Goal: Task Accomplishment & Management: Manage account settings

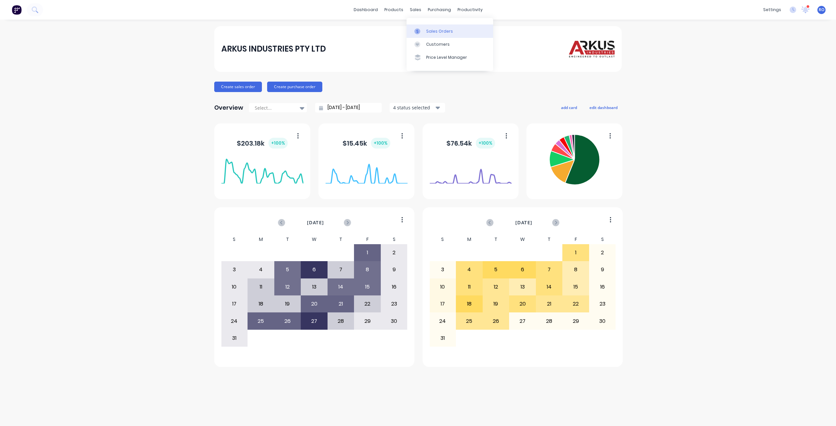
click at [435, 28] on link "Sales Orders" at bounding box center [449, 30] width 87 height 13
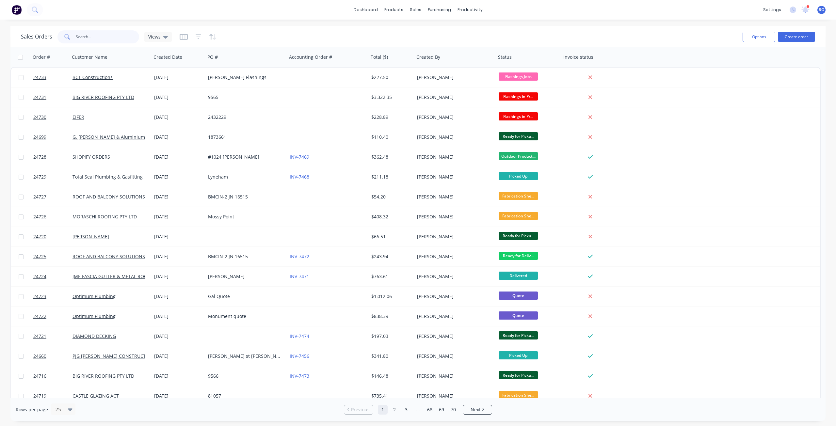
click at [107, 39] on input "text" at bounding box center [108, 36] width 64 height 13
type input "5"
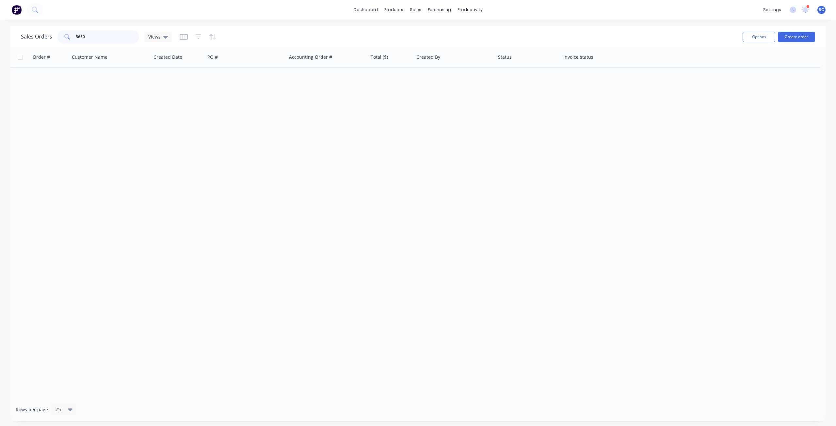
drag, startPoint x: 101, startPoint y: 39, endPoint x: 57, endPoint y: 37, distance: 44.5
click at [57, 37] on div "5650" at bounding box center [98, 36] width 82 height 13
drag, startPoint x: 105, startPoint y: 35, endPoint x: 81, endPoint y: 36, distance: 24.2
click at [81, 36] on input "7452" at bounding box center [108, 36] width 64 height 13
drag, startPoint x: 87, startPoint y: 37, endPoint x: 64, endPoint y: 42, distance: 23.7
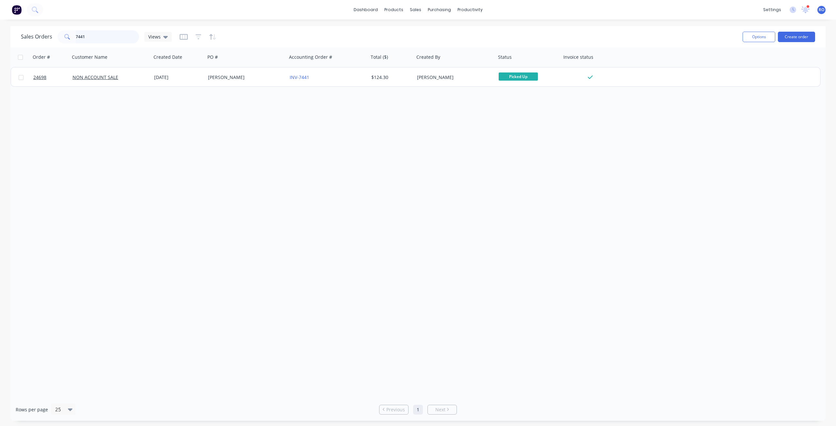
click at [64, 42] on div "7441" at bounding box center [98, 36] width 82 height 13
drag, startPoint x: 160, startPoint y: 7, endPoint x: 273, endPoint y: 90, distance: 140.4
click at [160, 7] on div "dashboard products sales purchasing productivity dashboard products Product Cat…" at bounding box center [418, 10] width 836 height 20
drag, startPoint x: 85, startPoint y: 35, endPoint x: 19, endPoint y: 35, distance: 65.3
click at [18, 38] on div "Sales Orders 7425 Views Options Create order" at bounding box center [417, 36] width 815 height 21
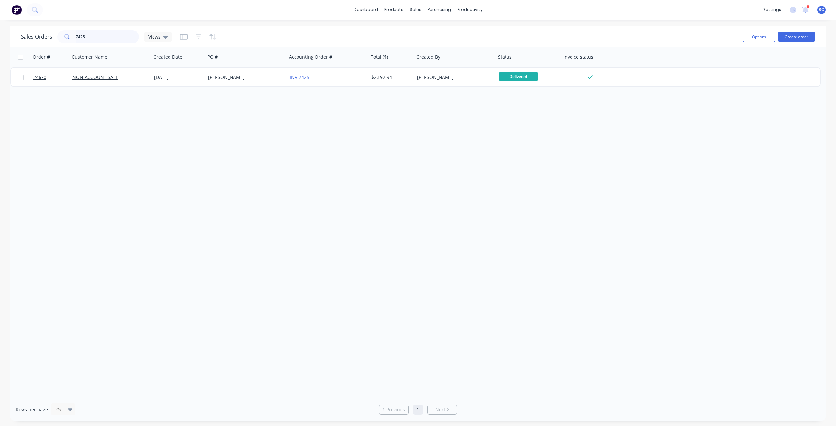
click at [97, 36] on input "7425" at bounding box center [108, 36] width 64 height 13
drag, startPoint x: 97, startPoint y: 36, endPoint x: 0, endPoint y: 31, distance: 97.1
click at [0, 31] on div "Sales Orders 7425 Views Options Create order Order # Customer Name Created Date…" at bounding box center [418, 223] width 836 height 395
type input "24600"
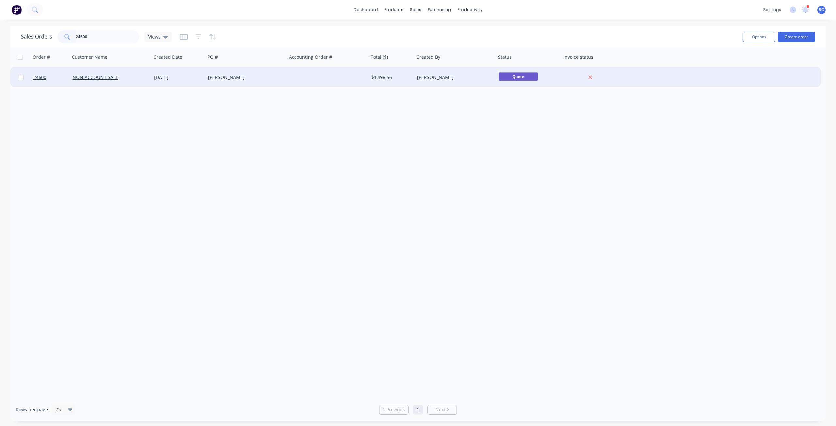
click at [268, 76] on div "[PERSON_NAME]" at bounding box center [244, 77] width 72 height 7
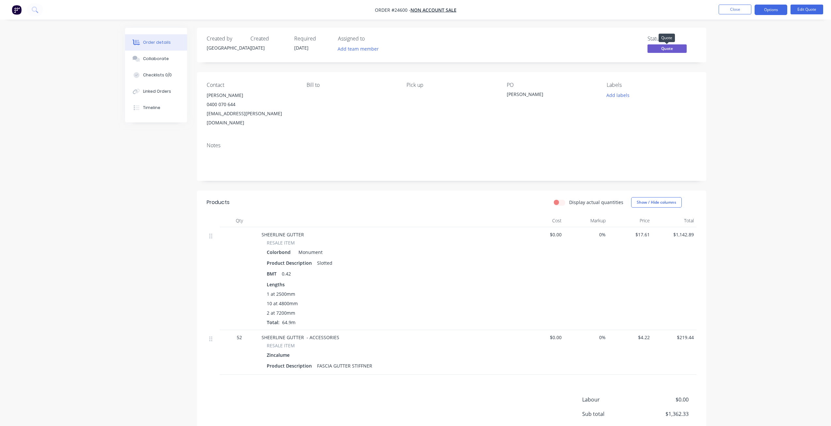
click at [525, 48] on span "Quote" at bounding box center [666, 48] width 39 height 8
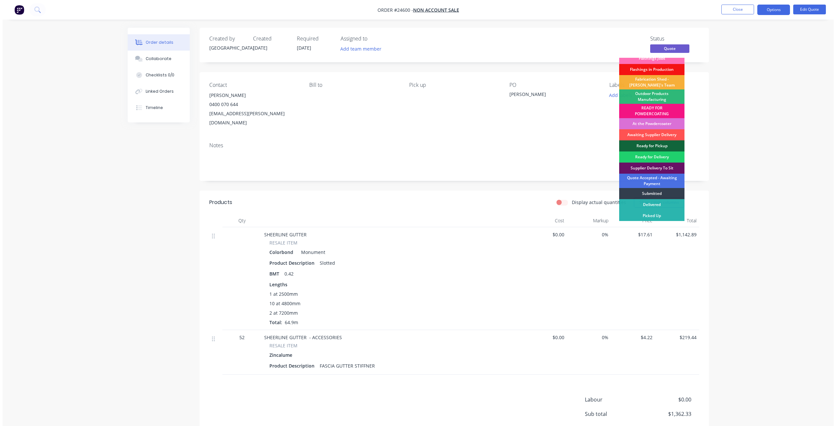
scroll to position [5, 0]
click at [525, 134] on div "Awaiting Supplier Delivery" at bounding box center [648, 134] width 65 height 11
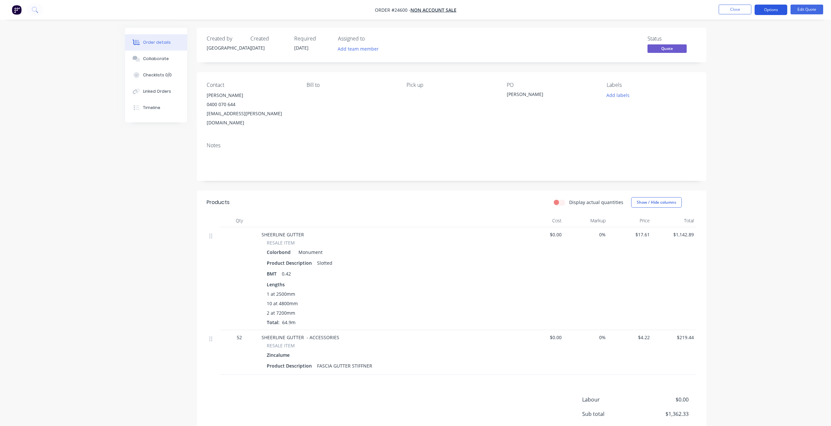
click at [525, 8] on button "Options" at bounding box center [770, 10] width 33 height 10
click at [525, 38] on div "Quote" at bounding box center [751, 39] width 60 height 9
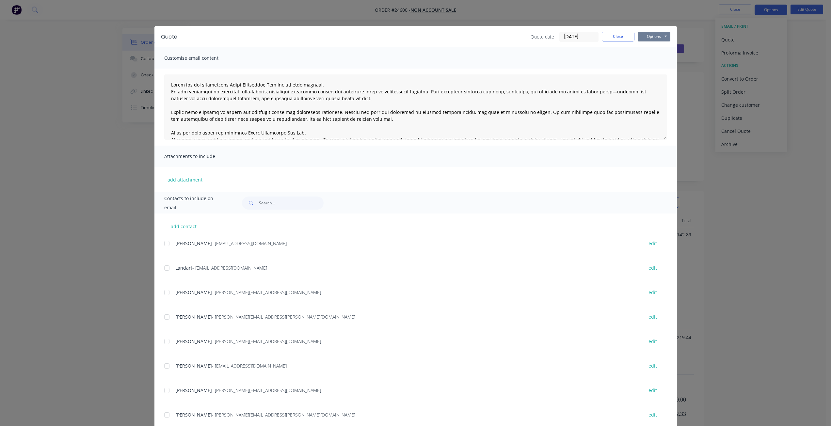
click at [525, 39] on button "Options" at bounding box center [654, 37] width 33 height 10
click at [525, 59] on button "Print" at bounding box center [659, 59] width 42 height 11
click at [525, 32] on button "Close" at bounding box center [618, 37] width 33 height 10
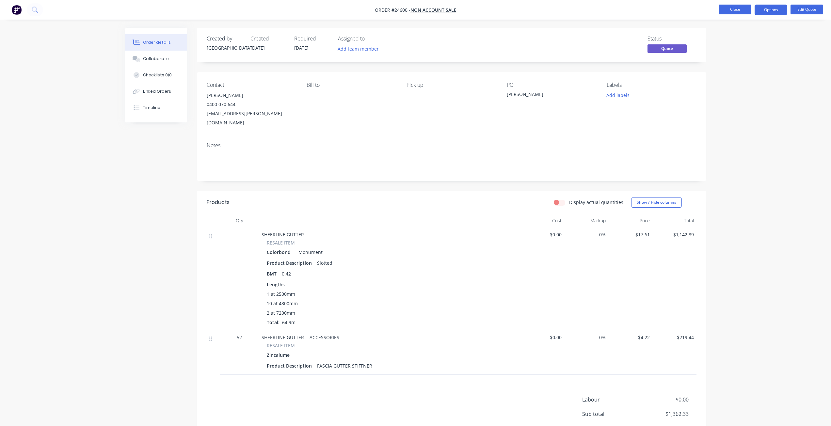
click at [525, 10] on button "Close" at bounding box center [734, 10] width 33 height 10
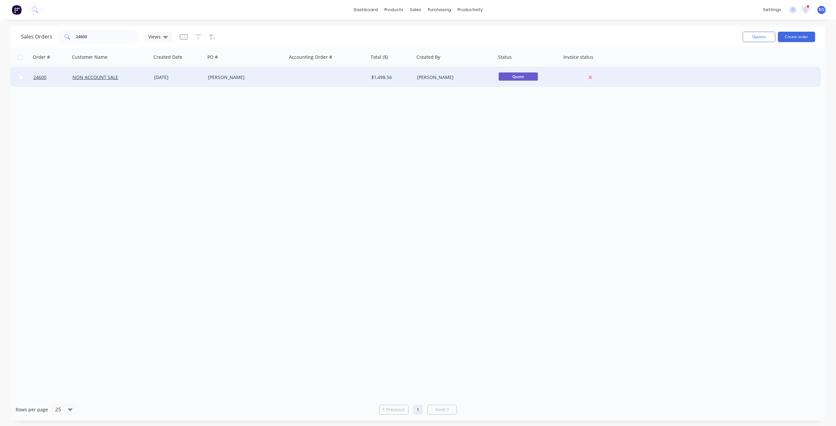
click at [431, 80] on div "[PERSON_NAME]" at bounding box center [453, 77] width 72 height 7
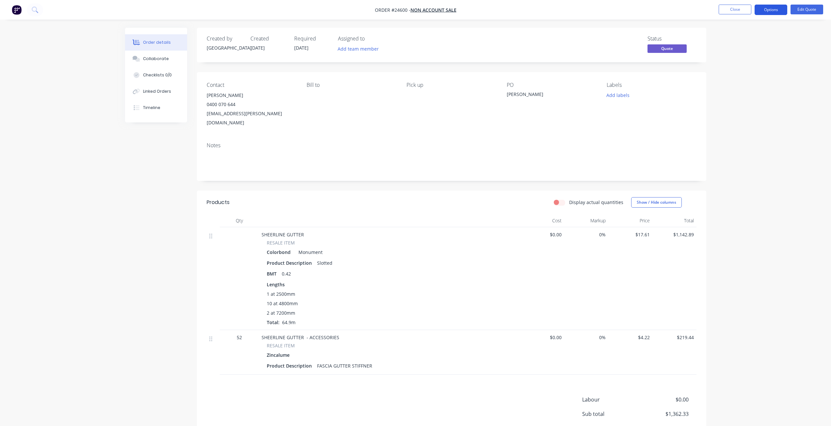
click at [525, 9] on button "Options" at bounding box center [770, 10] width 33 height 10
click at [525, 81] on div "Convert to Order" at bounding box center [751, 78] width 60 height 9
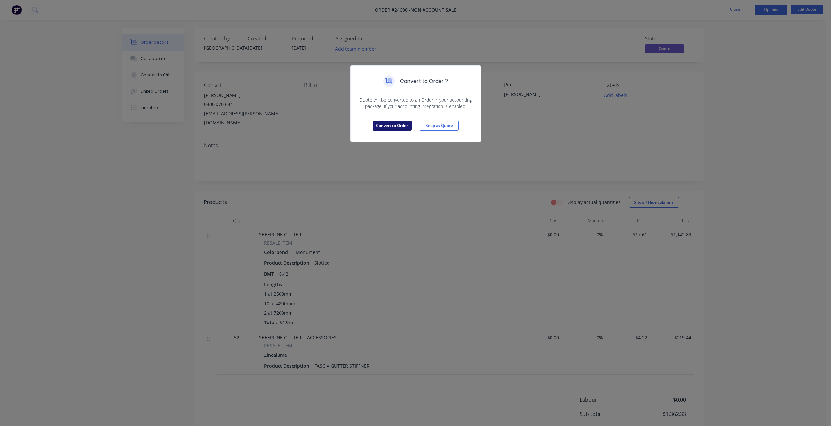
click at [391, 128] on button "Convert to Order" at bounding box center [391, 126] width 39 height 10
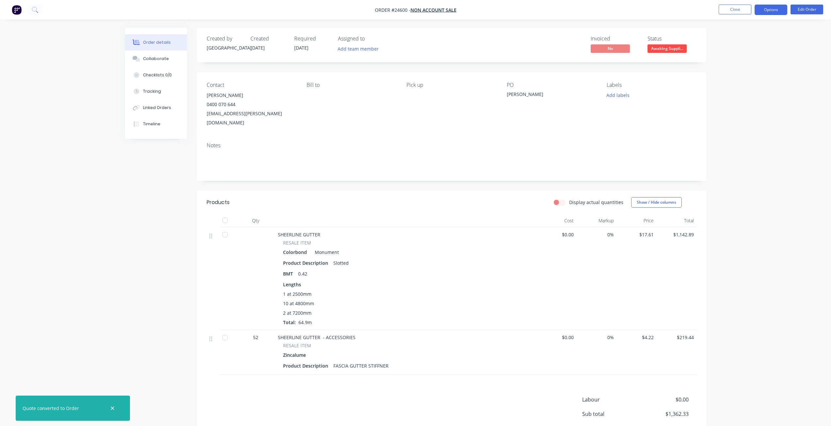
click at [525, 8] on button "Options" at bounding box center [770, 10] width 33 height 10
click at [525, 42] on div "Invoice" at bounding box center [751, 39] width 60 height 9
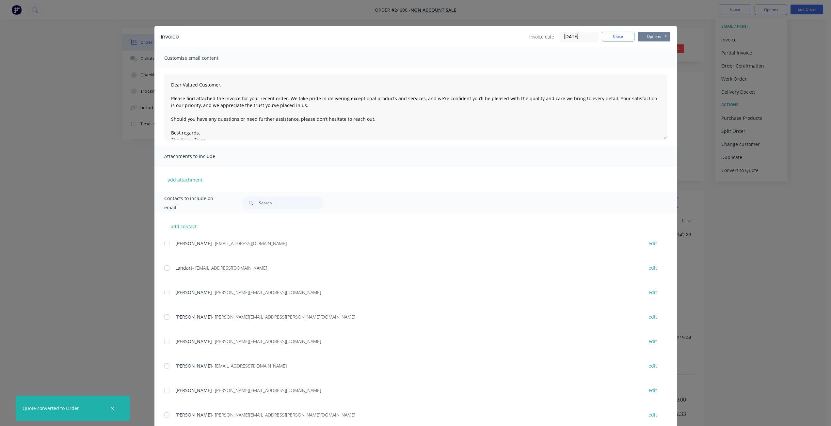
click at [525, 37] on button "Options" at bounding box center [654, 37] width 33 height 10
click at [525, 58] on button "Print" at bounding box center [659, 59] width 42 height 11
click at [525, 31] on div "Invoice Invoice date [DATE] Close Options Preview Print Email" at bounding box center [415, 36] width 522 height 21
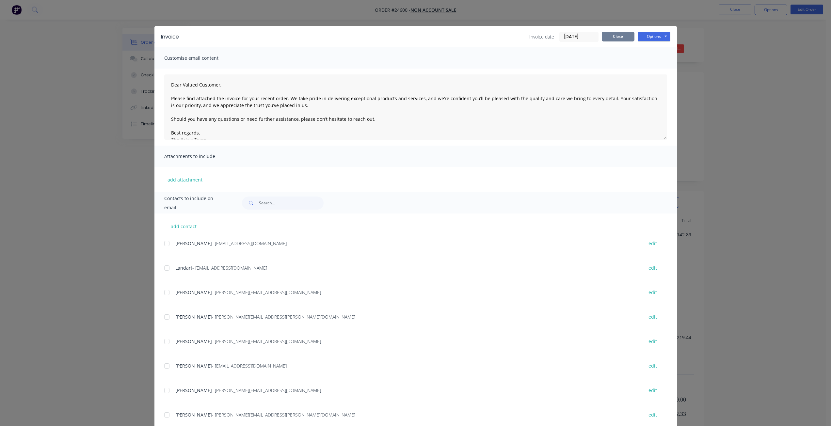
click at [525, 36] on button "Close" at bounding box center [618, 37] width 33 height 10
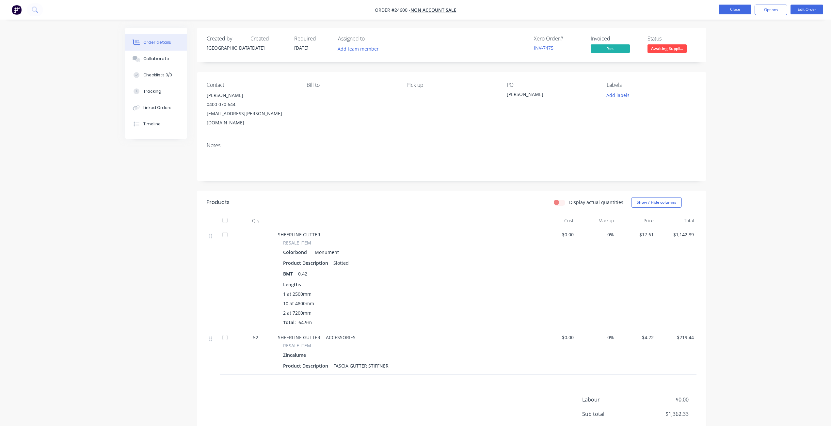
click at [525, 8] on button "Close" at bounding box center [734, 10] width 33 height 10
